Goal: Check status

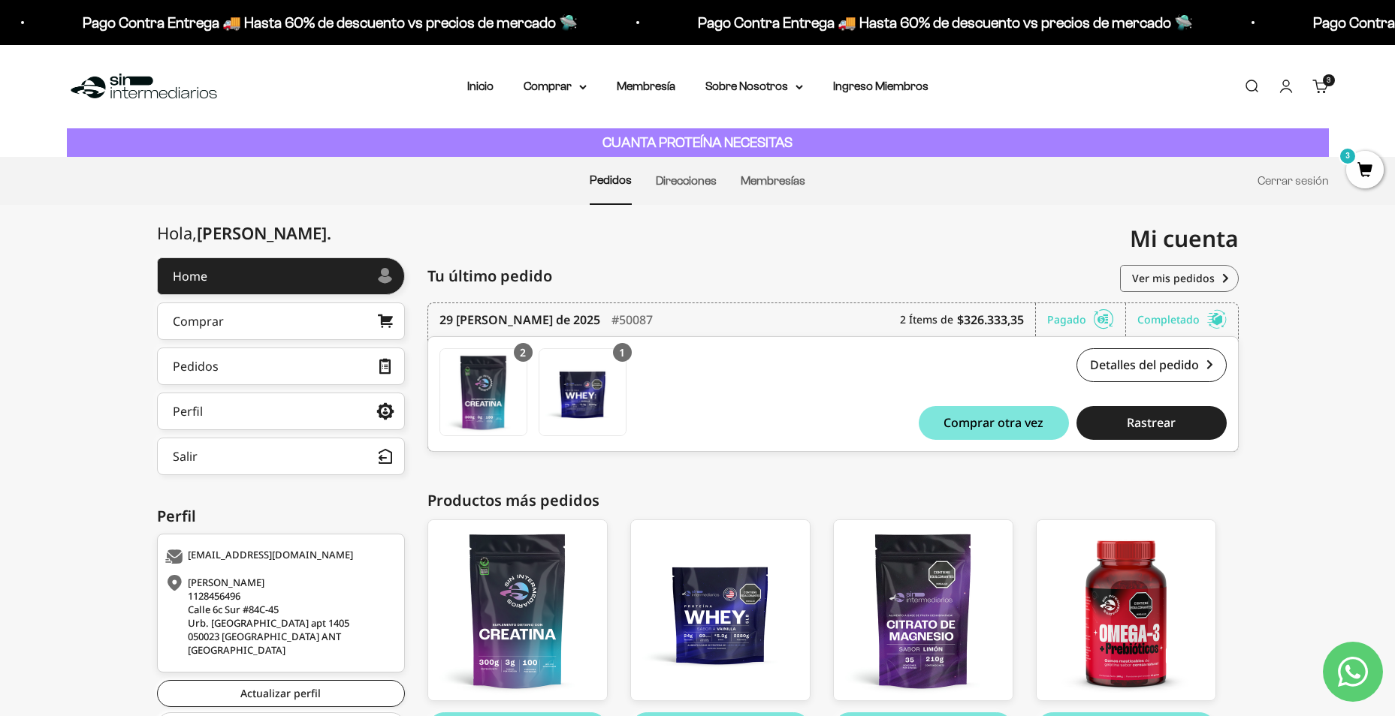
click at [1357, 164] on span "3" at bounding box center [1365, 170] width 38 height 38
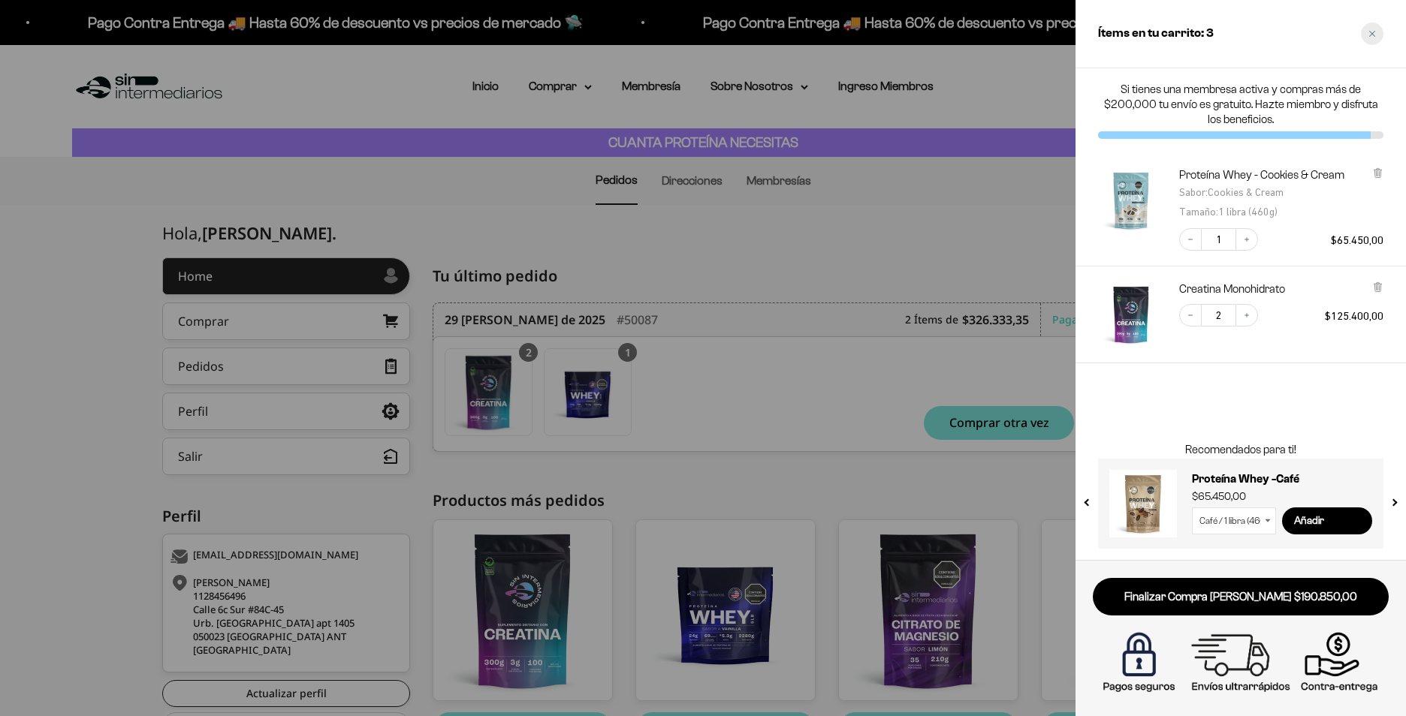
click at [1372, 37] on icon "Close cart" at bounding box center [1372, 34] width 8 height 8
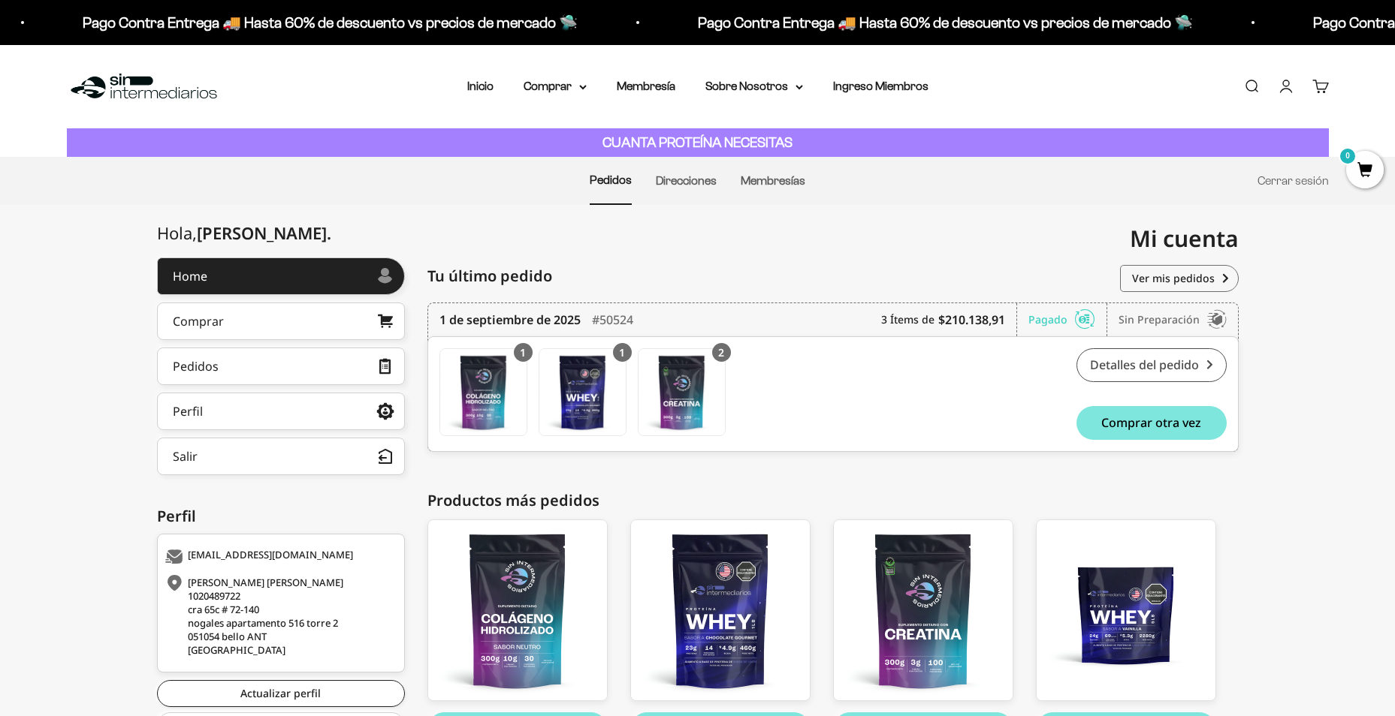
click at [1127, 360] on link "Detalles del pedido" at bounding box center [1151, 365] width 150 height 34
